Goal: Task Accomplishment & Management: Manage account settings

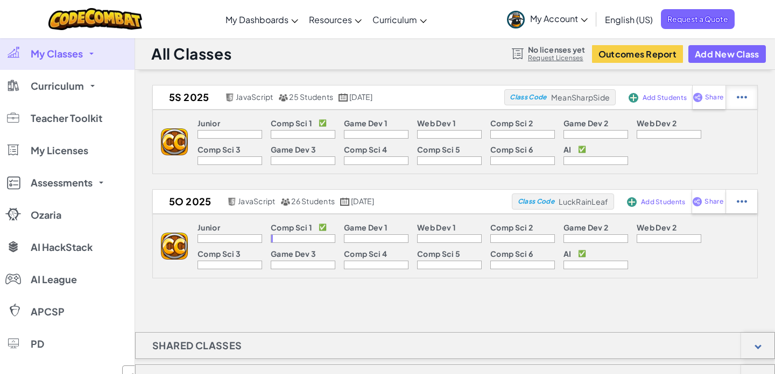
click at [743, 97] on img at bounding box center [741, 98] width 10 height 10
select select "javascript"
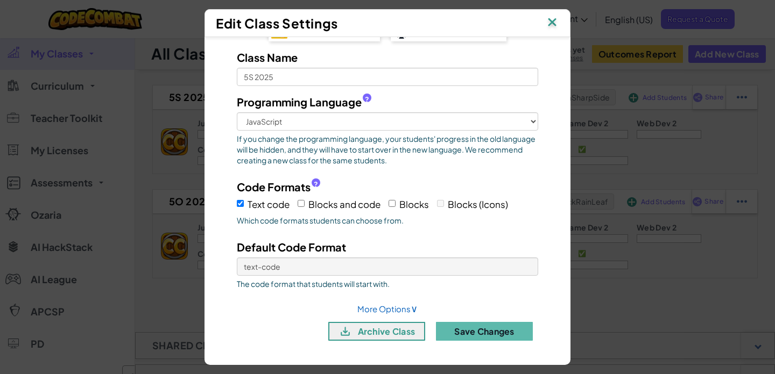
scroll to position [24, 0]
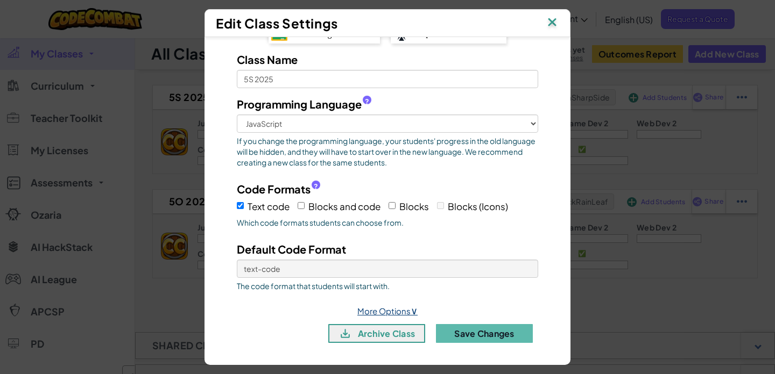
click at [385, 312] on link "More Options ∨" at bounding box center [387, 311] width 60 height 10
select select
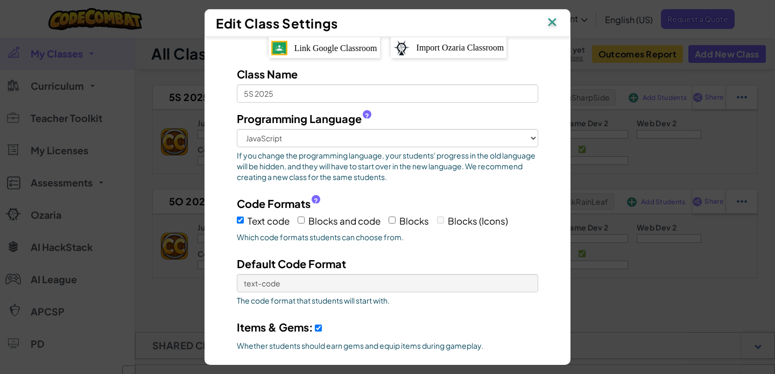
scroll to position [0, 0]
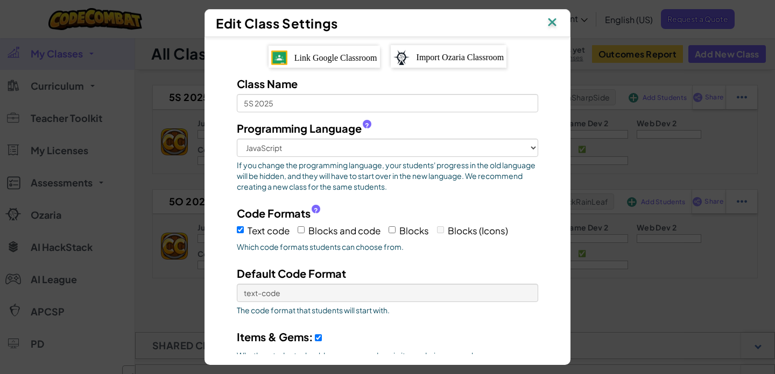
click at [320, 56] on span "Link Google Classroom" at bounding box center [335, 57] width 83 height 9
select select
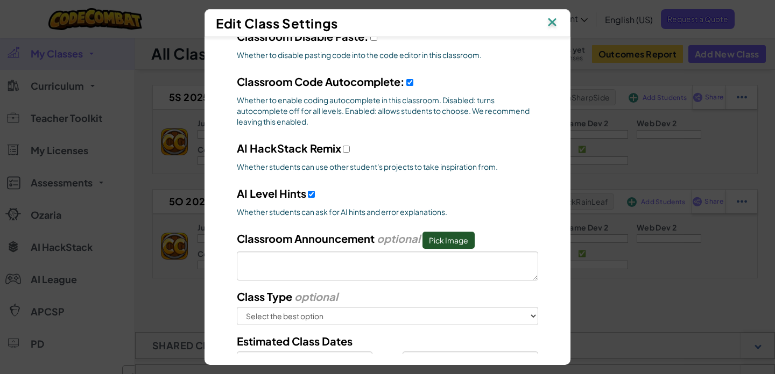
select select
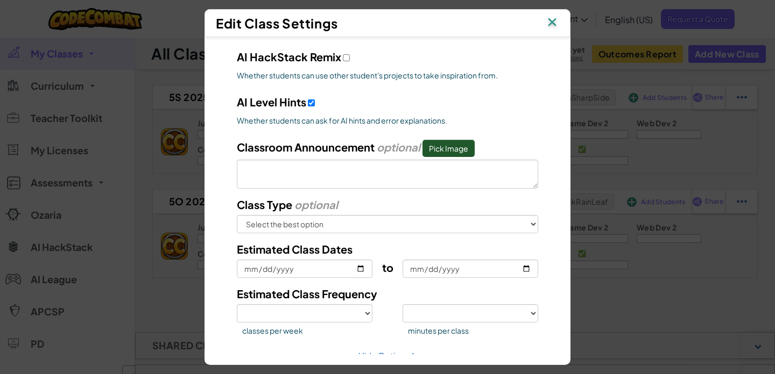
scroll to position [478, 0]
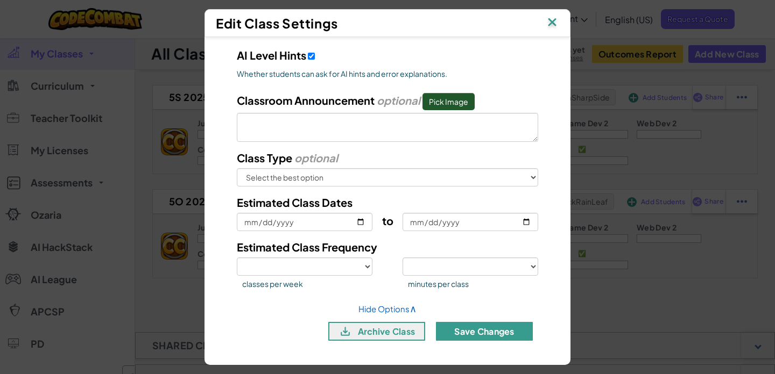
click at [471, 332] on button "Save Changes" at bounding box center [484, 331] width 97 height 19
select select
click at [545, 56] on div "AI Level Hints Whether students can ask for AI hints and error explanations." at bounding box center [387, 65] width 317 height 37
click at [550, 21] on img at bounding box center [552, 23] width 14 height 16
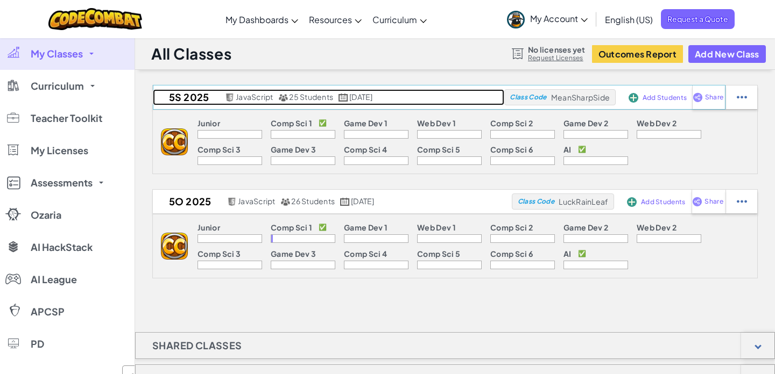
click at [299, 98] on span "25 Students" at bounding box center [311, 97] width 44 height 10
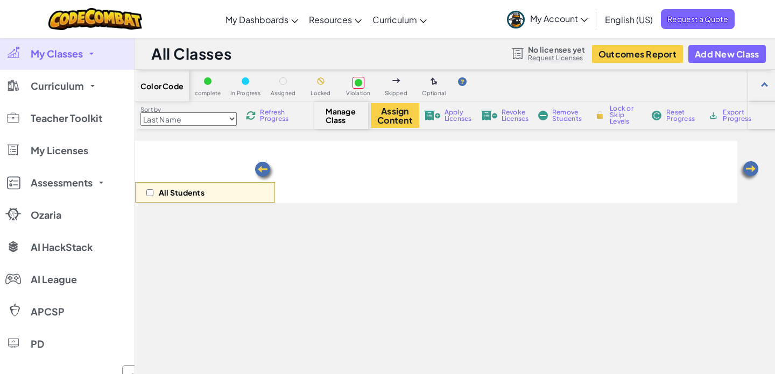
select select "560f1a9f22961295f9427742"
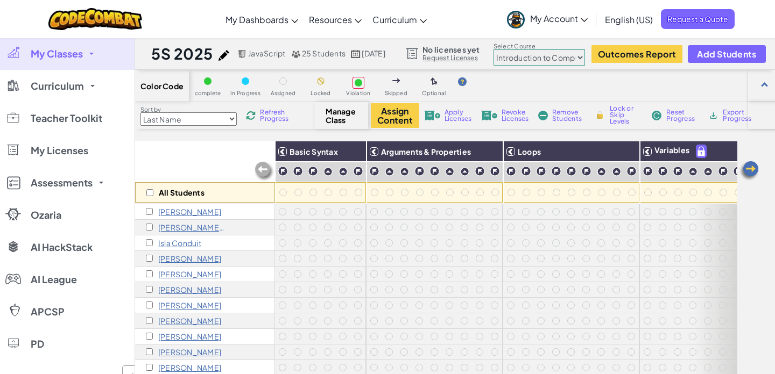
click at [344, 114] on span "Manage Class" at bounding box center [341, 115] width 32 height 17
click at [178, 212] on p "[PERSON_NAME]" at bounding box center [189, 212] width 63 height 9
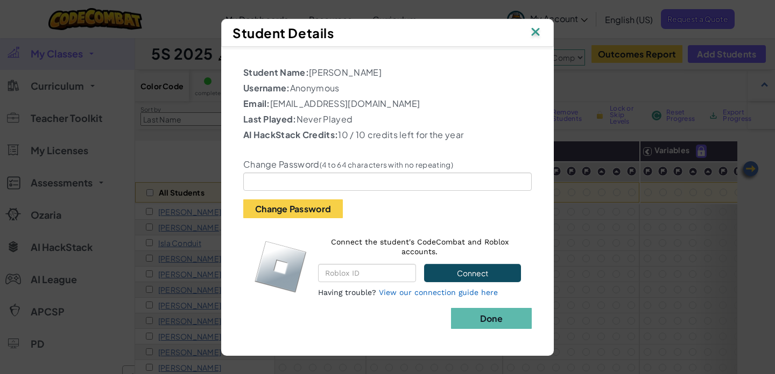
click at [534, 33] on img at bounding box center [535, 33] width 14 height 16
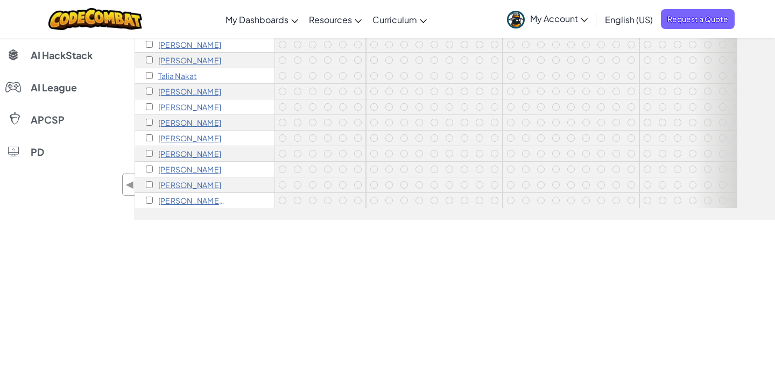
scroll to position [242, 0]
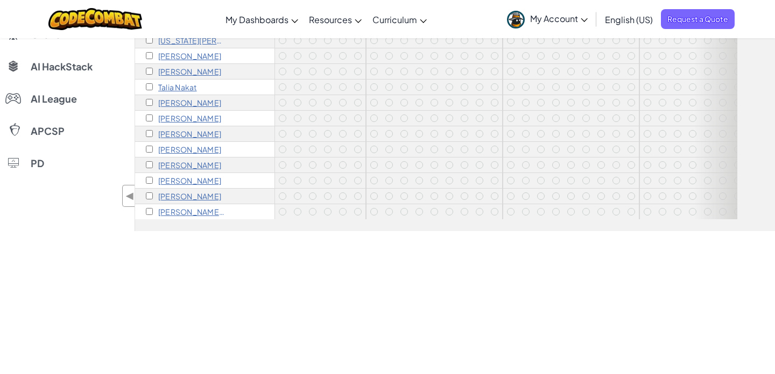
click at [190, 133] on p "[PERSON_NAME]" at bounding box center [189, 134] width 63 height 9
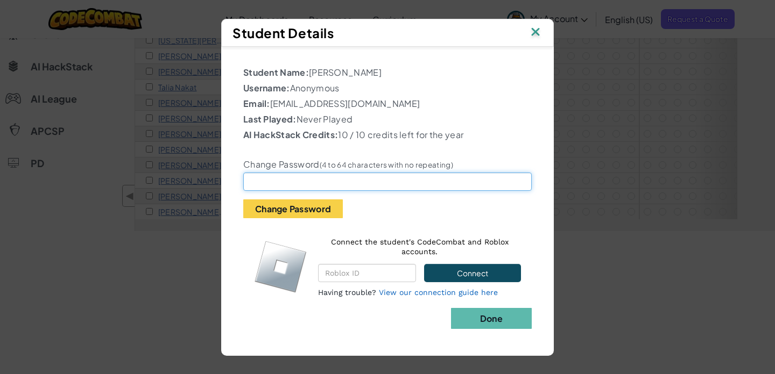
click at [264, 185] on input "text" at bounding box center [387, 182] width 288 height 18
type input "S"
type input "St8bball"
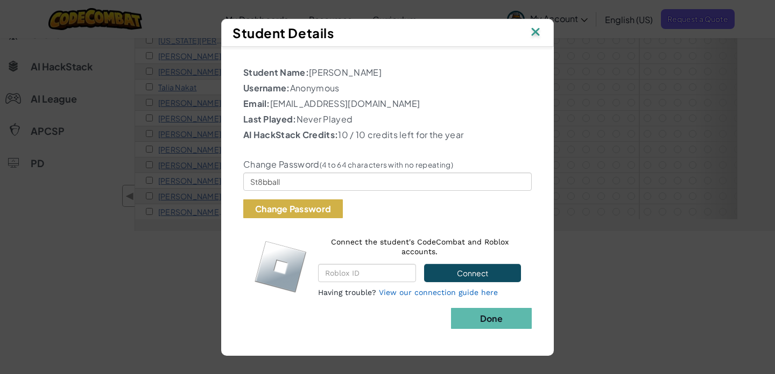
click at [273, 207] on button "Change Password" at bounding box center [293, 209] width 100 height 19
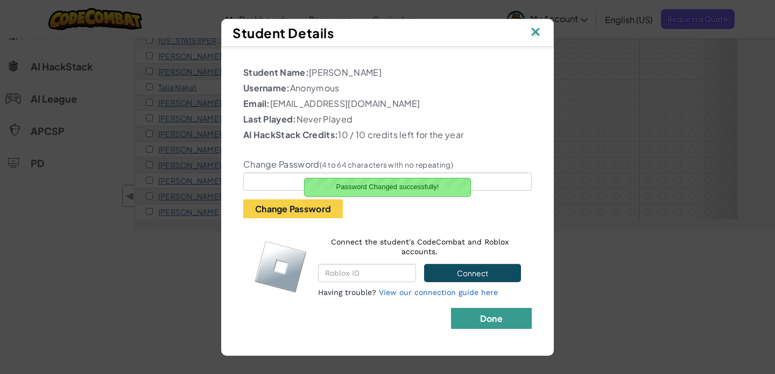
click at [492, 325] on button "Done" at bounding box center [491, 318] width 81 height 21
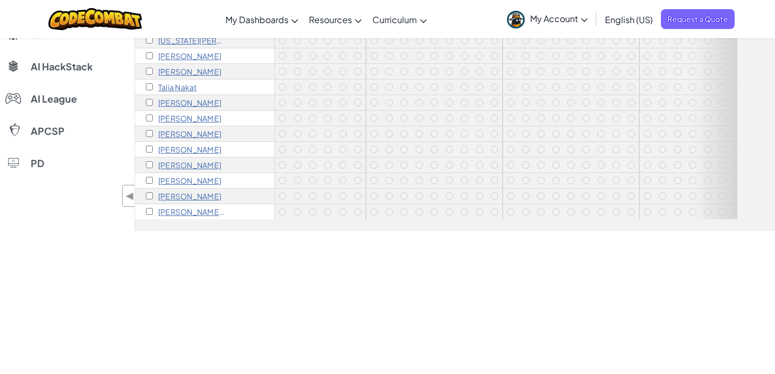
scroll to position [0, 0]
